Goal: Find specific page/section: Find specific page/section

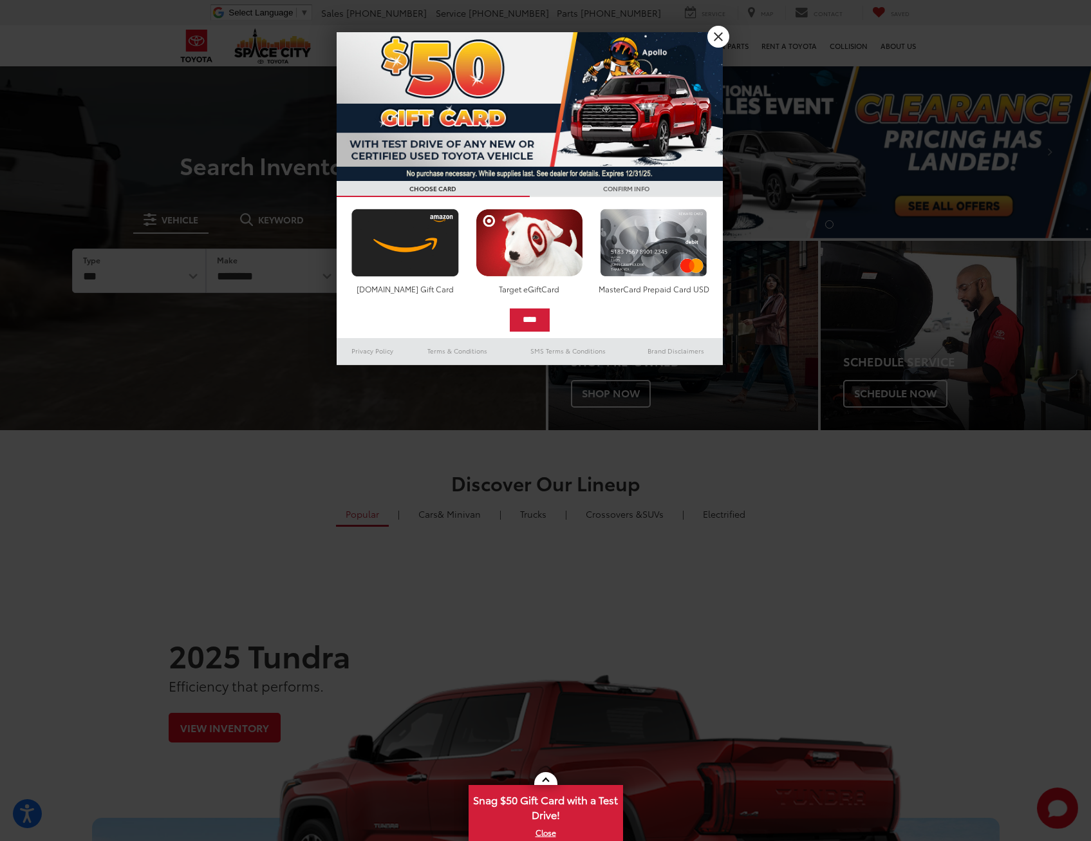
click at [727, 28] on div at bounding box center [545, 420] width 1091 height 841
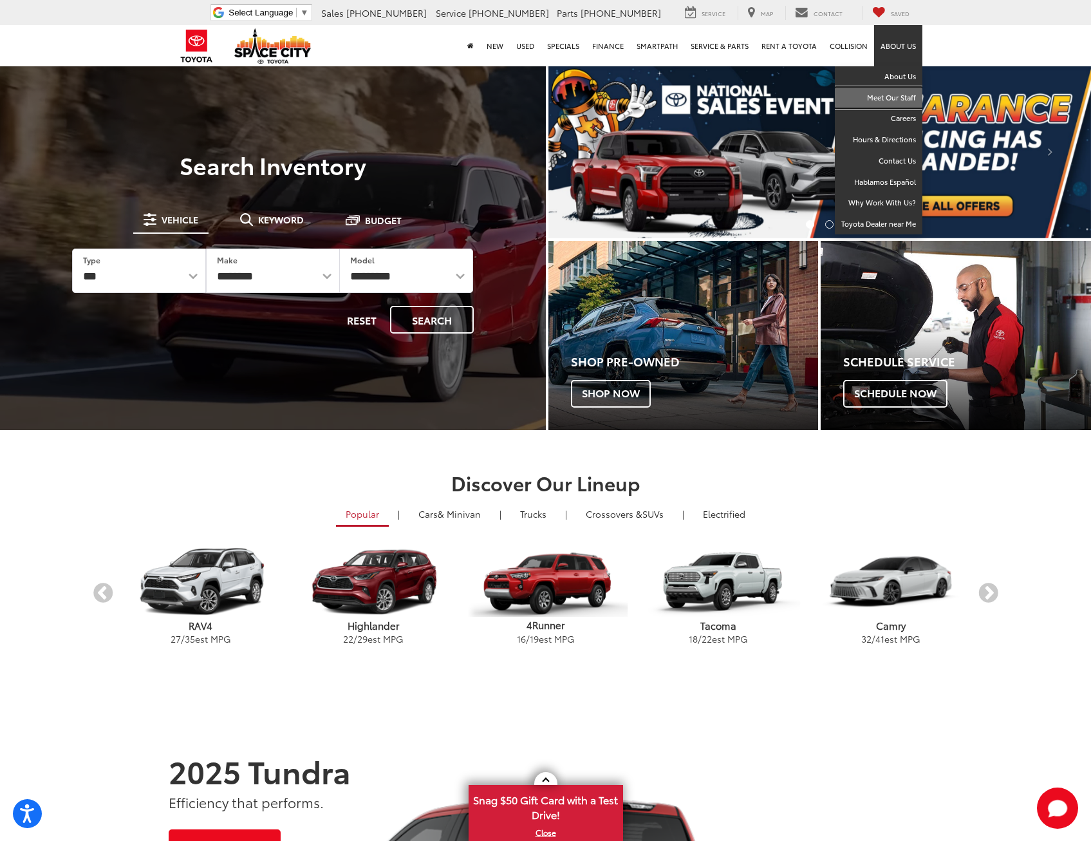
click at [885, 92] on link "Meet Our Staff" at bounding box center [879, 98] width 88 height 21
